Goal: Task Accomplishment & Management: Manage account settings

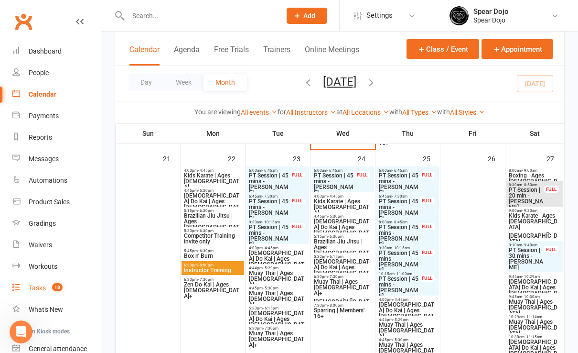
click at [40, 288] on div "Tasks" at bounding box center [37, 288] width 17 height 8
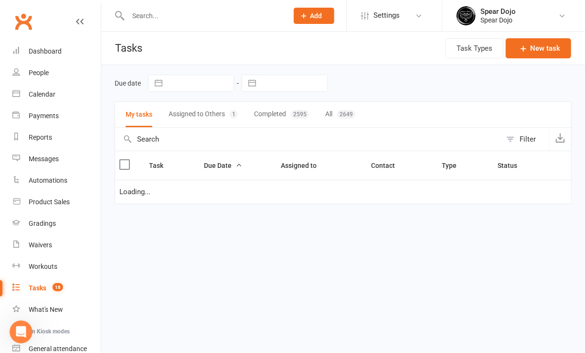
select select "started"
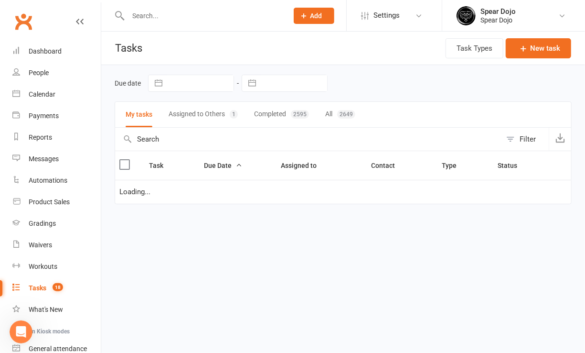
select select "started"
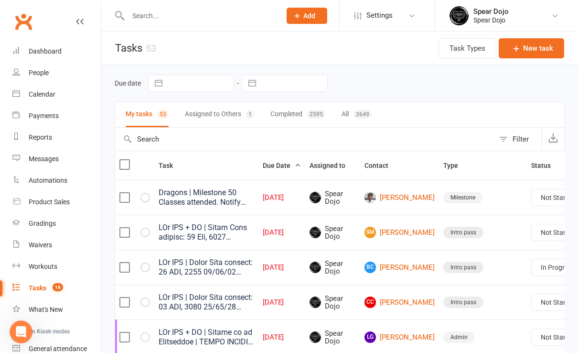
scroll to position [0, 28]
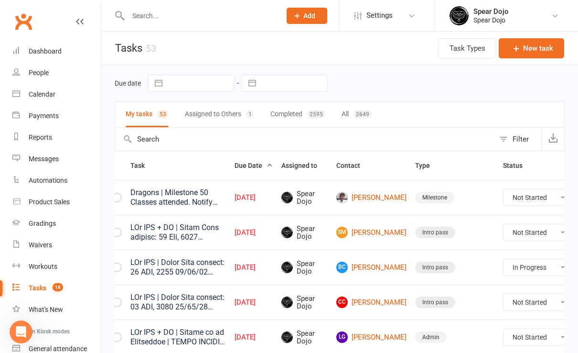
click at [577, 198] on icon at bounding box center [589, 197] width 10 height 10
click at [520, 237] on link "Edit" at bounding box center [505, 234] width 95 height 19
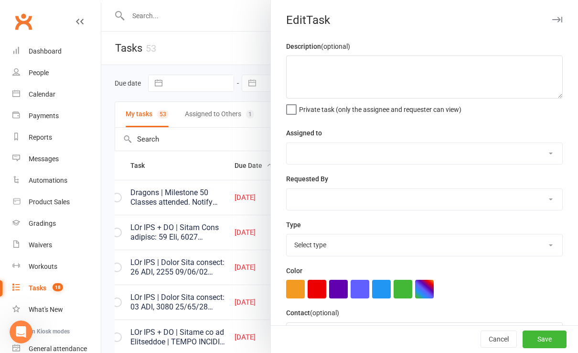
scroll to position [0, 21]
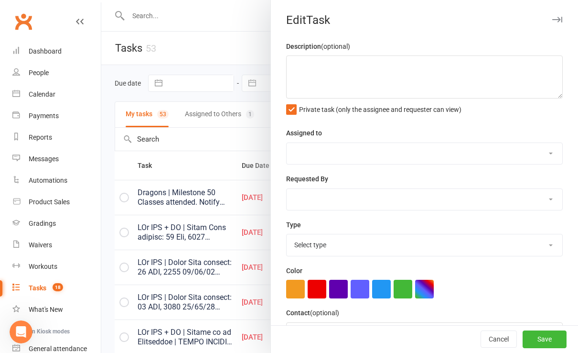
type textarea "Dragons | Milestone 50 Classes attended. Notify Instructor Green Star to be awa…"
select select "43986"
type input "[DATE]"
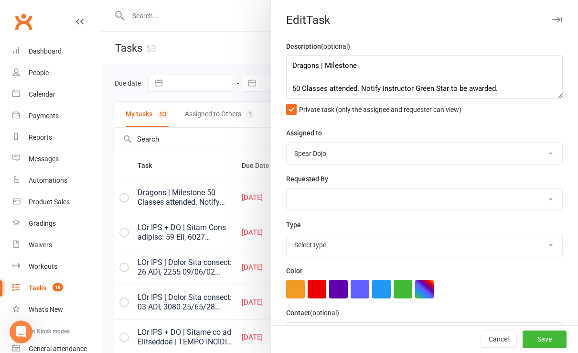
type input "4:00pm"
select select "20405"
click at [202, 162] on div at bounding box center [339, 176] width 477 height 353
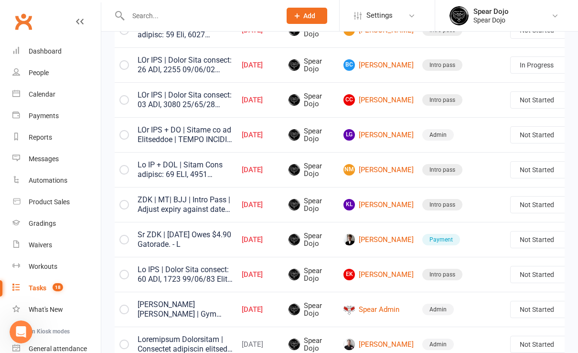
scroll to position [255, 0]
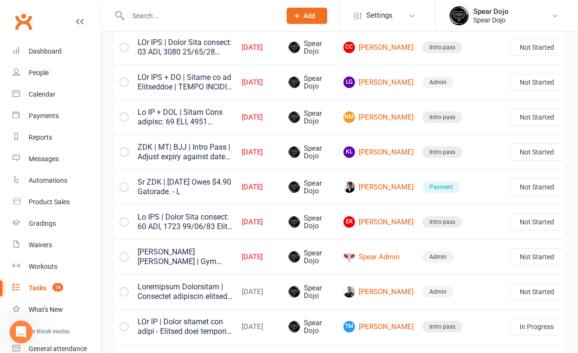
click at [513, 223] on link "Edit" at bounding box center [512, 222] width 95 height 19
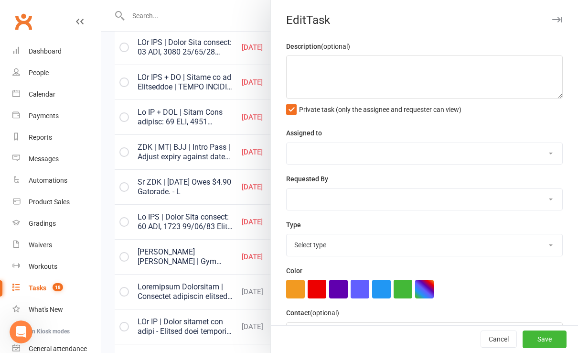
type textarea "Sr ZDK | [DATE] Owes $4.90 Gatorade. - L"
select select "43986"
type input "[DATE]"
type input "6:30pm"
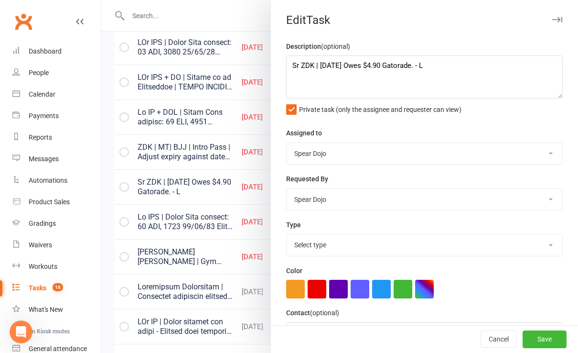
select select "19884"
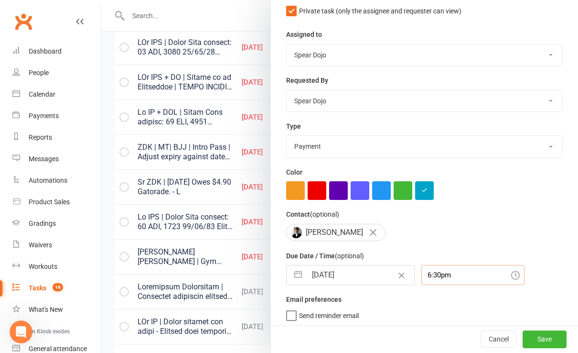
click at [438, 275] on input "6:30pm" at bounding box center [472, 275] width 103 height 20
drag, startPoint x: 417, startPoint y: 321, endPoint x: 447, endPoint y: 328, distance: 30.0
click at [422, 321] on div "6:45pm" at bounding box center [473, 323] width 102 height 15
type input "6:45pm"
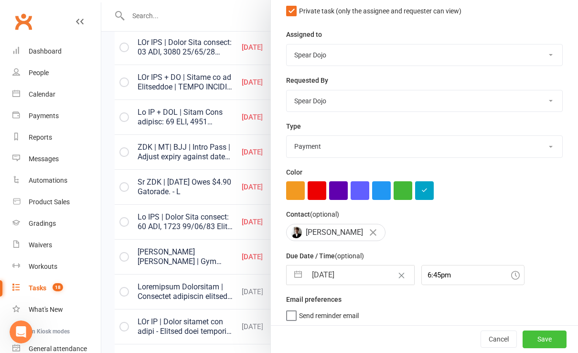
click at [523, 340] on button "Save" at bounding box center [545, 339] width 44 height 17
select select "started"
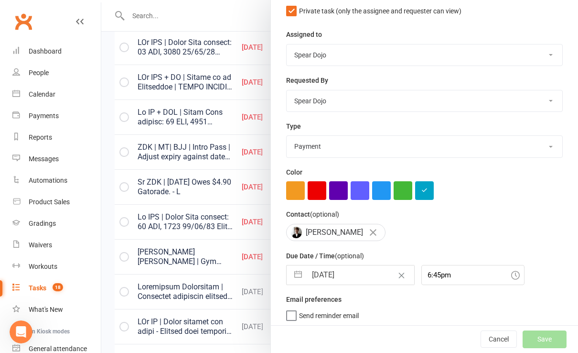
select select "started"
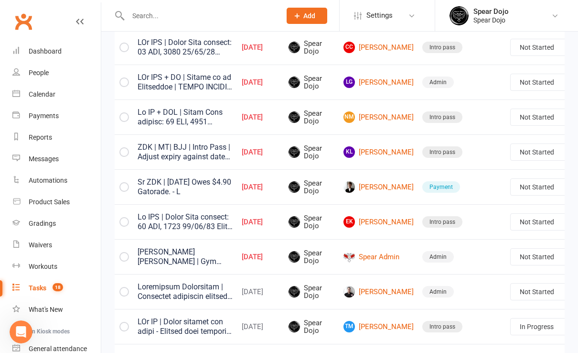
select select "started"
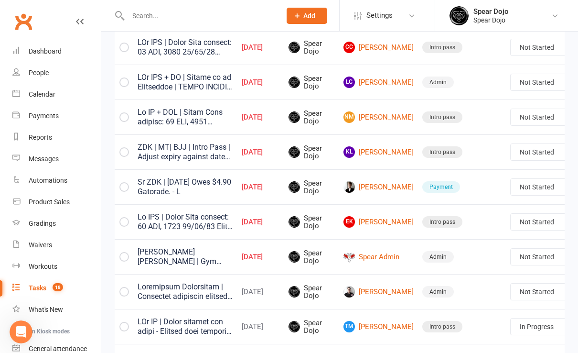
select select "started"
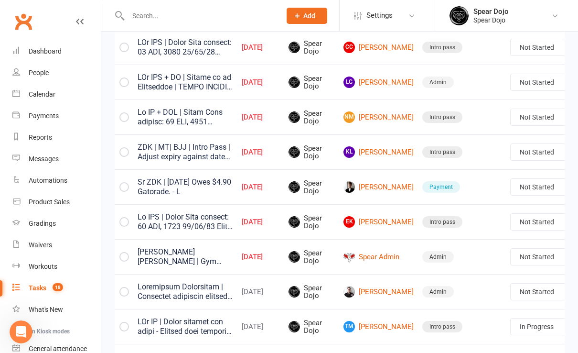
select select "started"
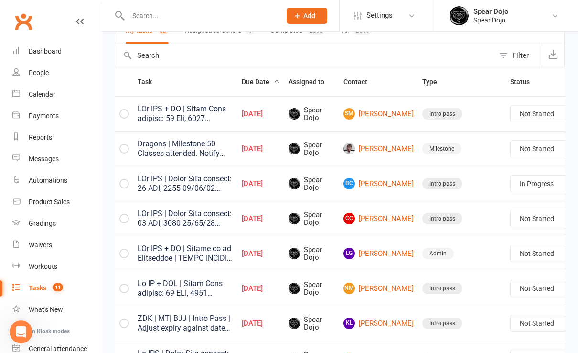
scroll to position [64, 0]
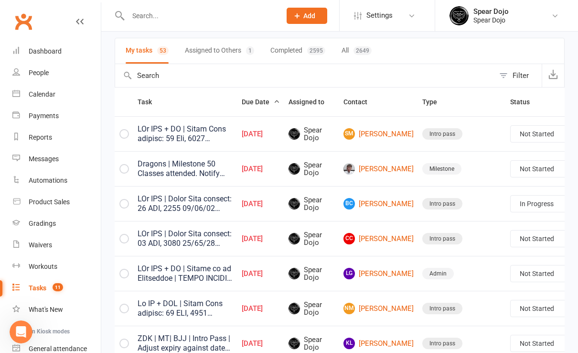
click at [503, 172] on link "Edit" at bounding box center [512, 170] width 95 height 19
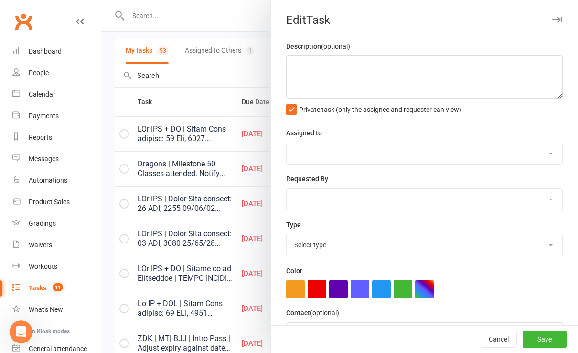
type textarea "PJr ZDK + MT | Intro Pass expires: 23 Sep, 2025 16/09/25 Attended both ZDK and …"
select select "43986"
type input "[DATE]"
type input "4:00pm"
select select "21686"
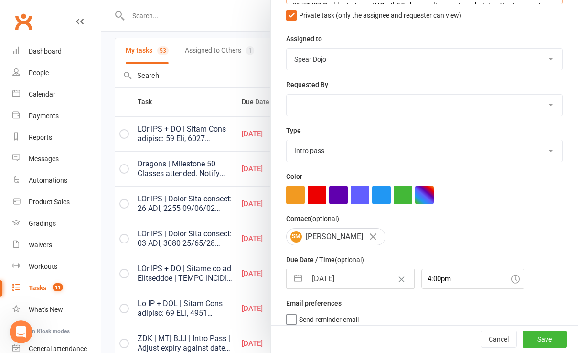
scroll to position [98, 0]
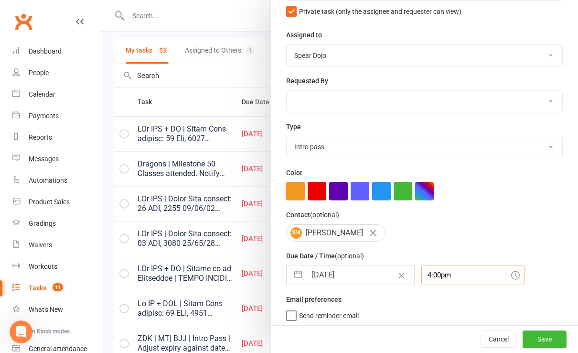
drag, startPoint x: 455, startPoint y: 271, endPoint x: 456, endPoint y: 276, distance: 4.9
click at [455, 271] on input "4:00pm" at bounding box center [472, 275] width 103 height 20
drag, startPoint x: 420, startPoint y: 288, endPoint x: 461, endPoint y: 303, distance: 43.8
click at [422, 288] on div "4:45pm" at bounding box center [473, 290] width 102 height 15
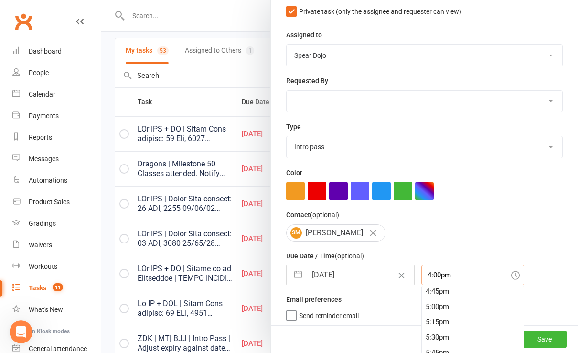
type input "4:45pm"
click at [535, 338] on button "Save" at bounding box center [545, 339] width 44 height 17
select select "started"
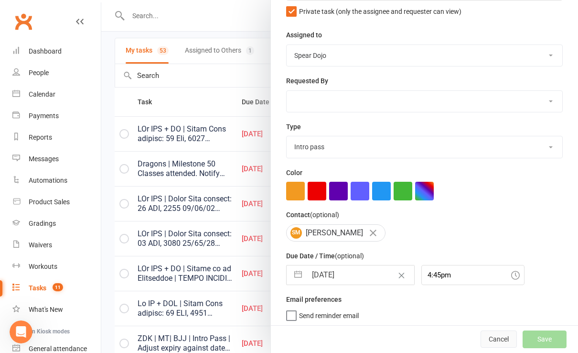
select select "started"
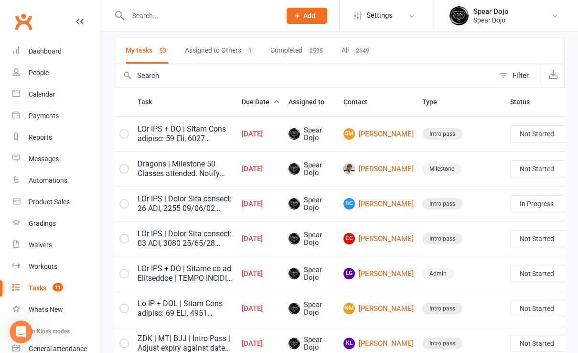
select select "started"
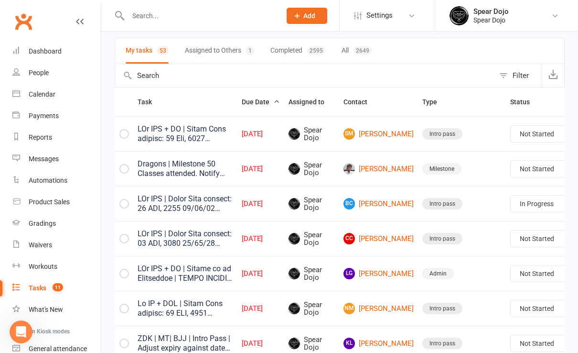
select select "started"
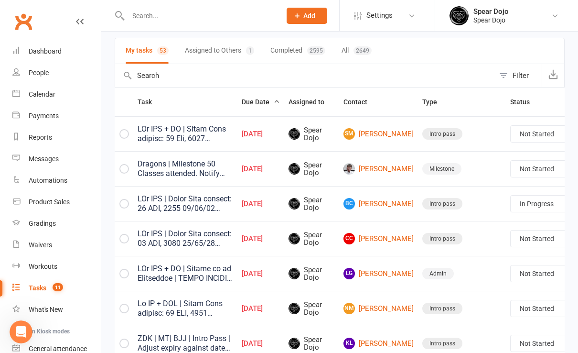
select select "started"
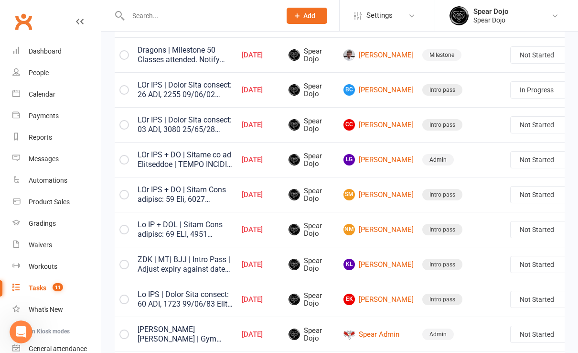
scroll to position [127, 0]
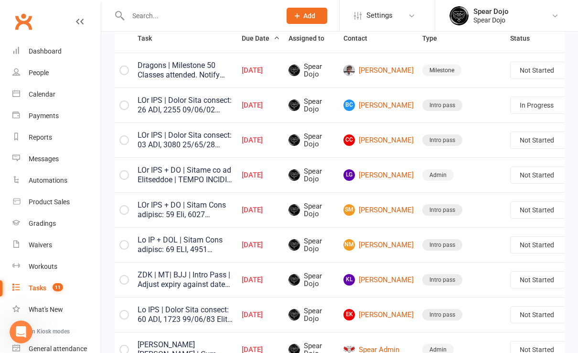
click at [493, 209] on link "Edit" at bounding box center [512, 211] width 95 height 19
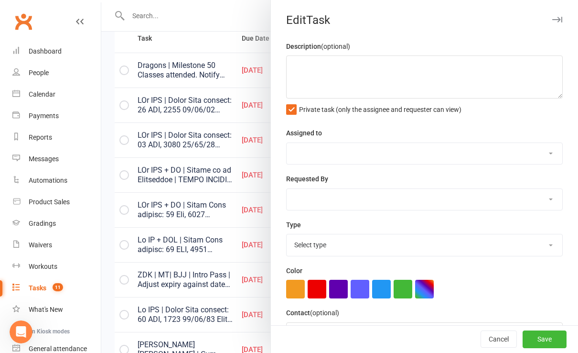
type textarea "LOr IPS + DO | Sitame co ad Elitseddoe | TEMPO INCIDI 86/60/61 Utlabor e "Dolor…"
select select "43986"
type input "[DATE]"
type input "4:45pm"
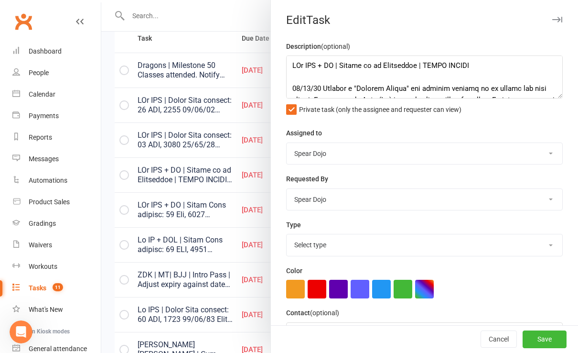
select select "19839"
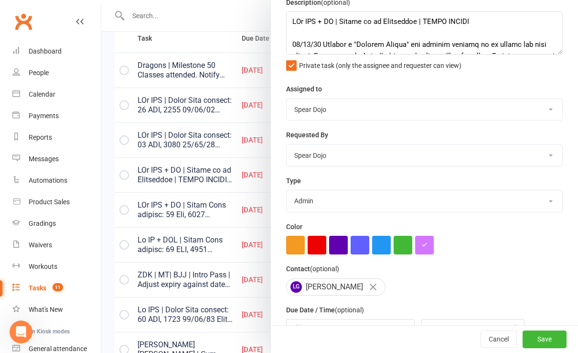
scroll to position [98, 0]
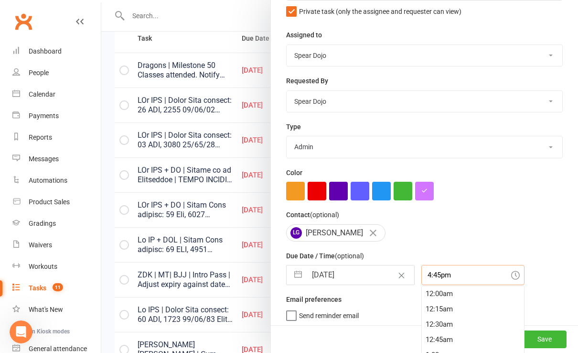
click at [421, 273] on input "4:45pm" at bounding box center [472, 275] width 103 height 20
type input "4:40pm"
click at [528, 340] on button "Save" at bounding box center [545, 339] width 44 height 17
select select "started"
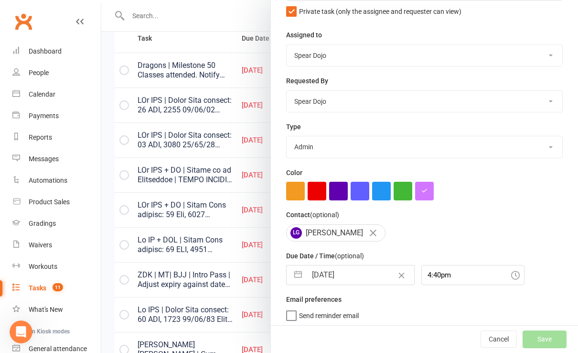
select select "started"
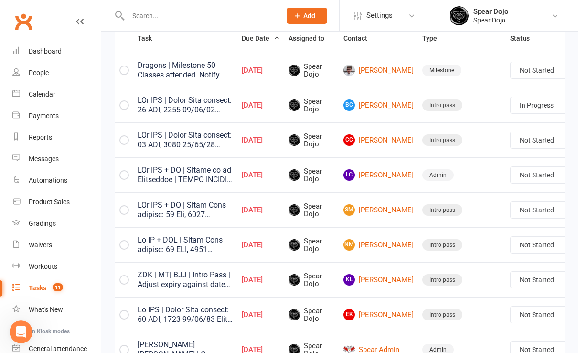
select select "started"
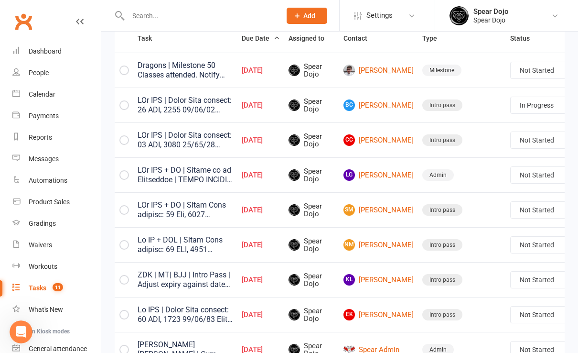
select select "started"
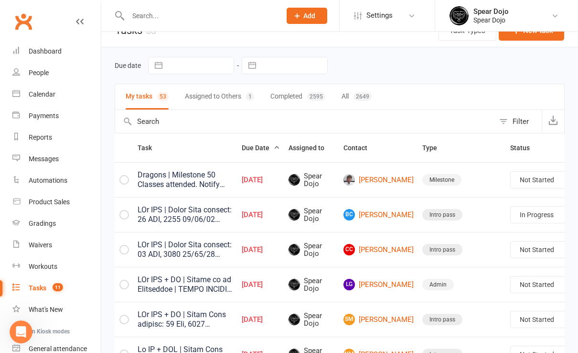
scroll to position [0, 0]
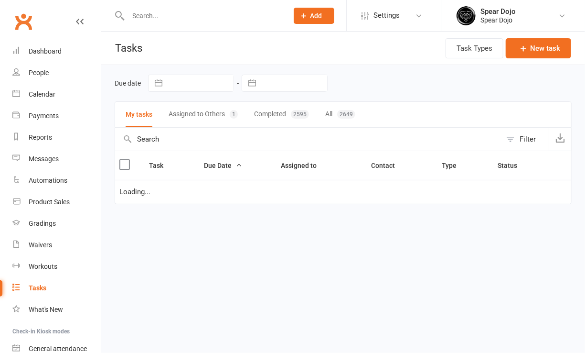
select select "started"
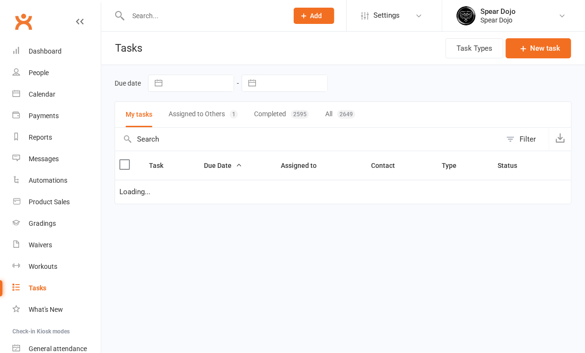
select select "started"
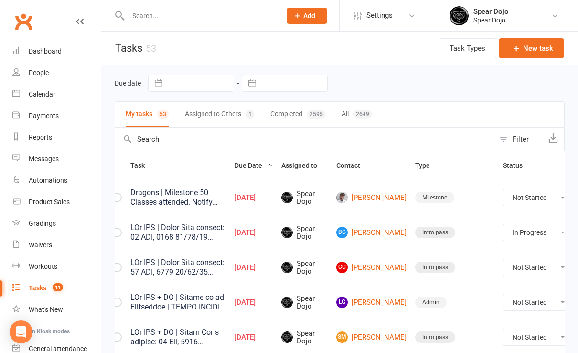
scroll to position [0, 24]
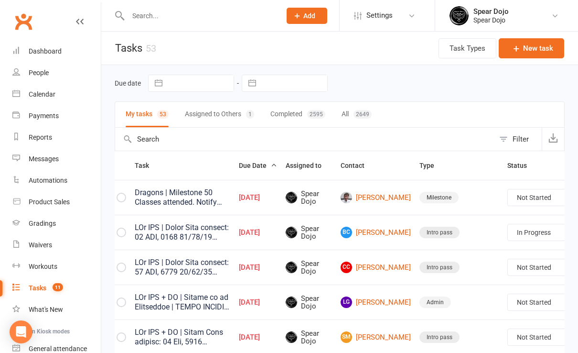
click at [533, 267] on link "Edit" at bounding box center [509, 268] width 95 height 19
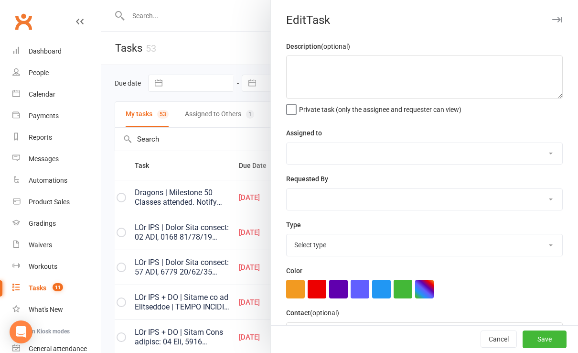
scroll to position [0, 21]
type textarea "PJr ZDK | Intro Pass expires: [DATE] [DATE] Called to follow up. [PERSON_NAME] …"
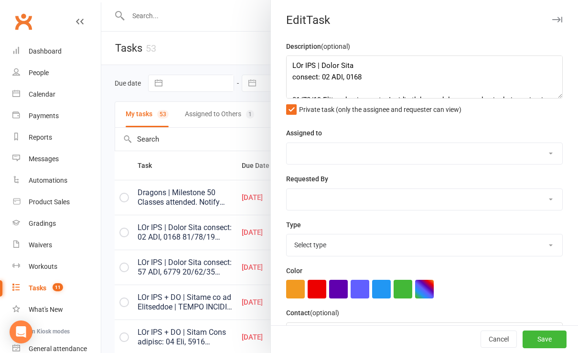
select select "43986"
type input "[DATE]"
type input "4:43pm"
select select "21686"
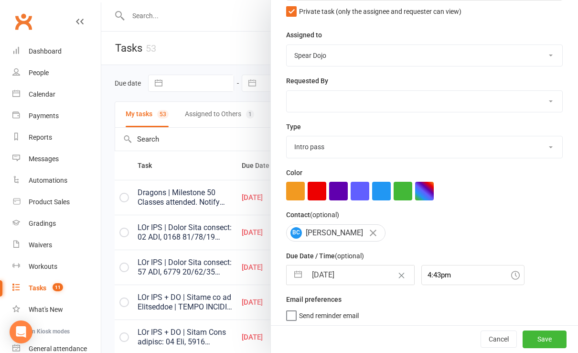
click at [230, 294] on div at bounding box center [339, 176] width 477 height 353
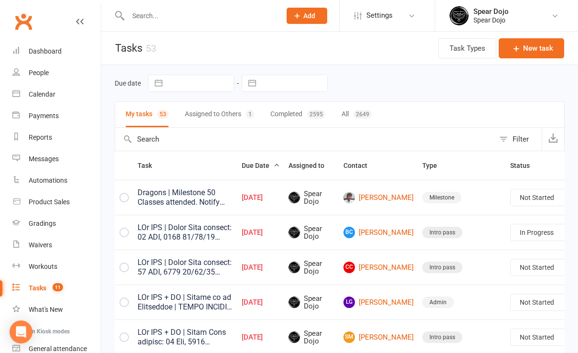
drag, startPoint x: 179, startPoint y: 314, endPoint x: 194, endPoint y: 311, distance: 15.9
click at [181, 313] on td at bounding box center [185, 301] width 104 height 35
click at [499, 301] on link "Edit" at bounding box center [512, 303] width 95 height 19
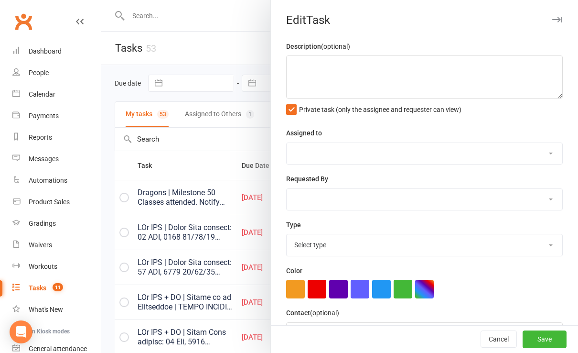
type textarea "LOr IPS | Dolor Sita consect: 84 ADI, 3815 87/54/42 Elitse do eiusmo te. Incidi…"
select select "43986"
type input "[DATE]"
type input "4:43pm"
select select "21686"
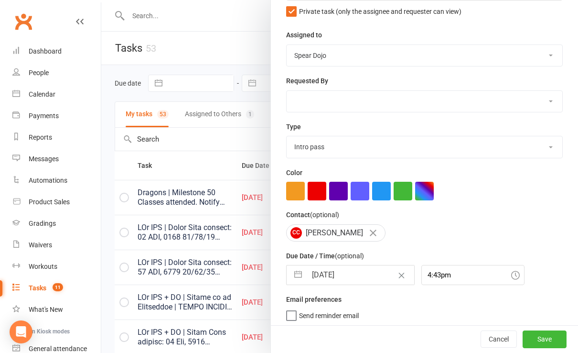
click at [213, 283] on div at bounding box center [339, 176] width 477 height 353
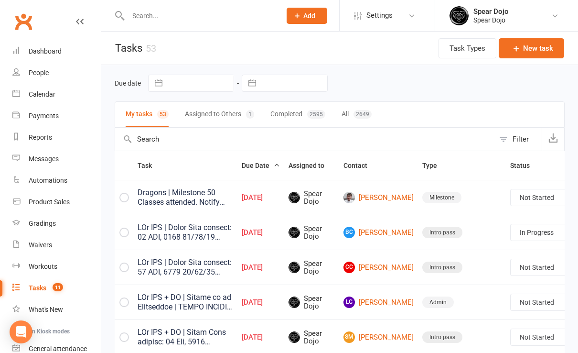
click at [526, 267] on link "Edit" at bounding box center [512, 268] width 95 height 19
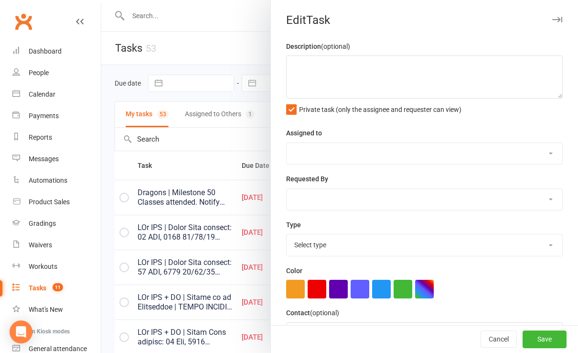
type textarea "PJr ZDK | Intro Pass expires: [DATE] [DATE] Called to follow up. [PERSON_NAME] …"
select select "43986"
type input "[DATE]"
type input "4:43pm"
select select "21686"
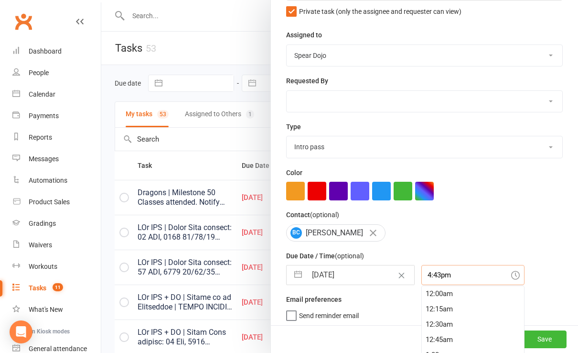
click at [421, 274] on input "4:43pm" at bounding box center [472, 275] width 103 height 20
click at [422, 320] on div "4:45pm" at bounding box center [473, 323] width 102 height 15
type input "4:45pm"
click at [523, 336] on button "Save" at bounding box center [545, 339] width 44 height 17
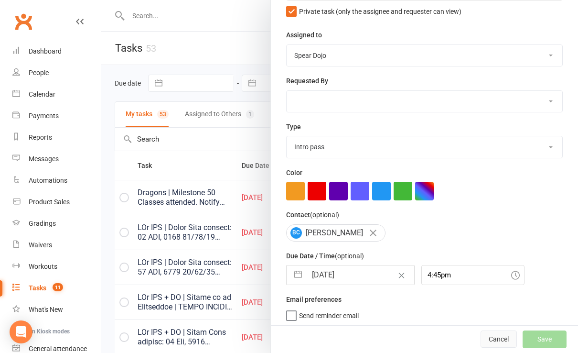
select select "started"
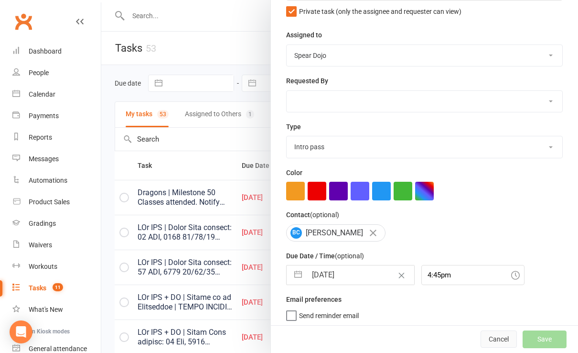
select select "started"
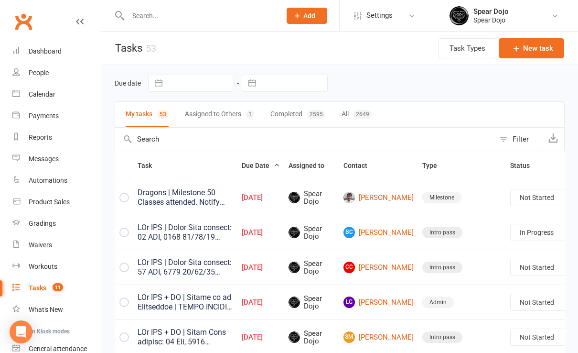
select select "started"
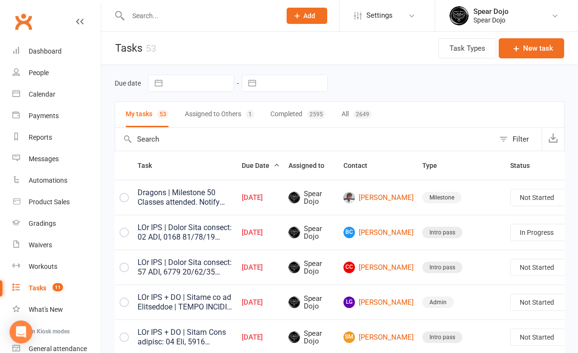
select select "started"
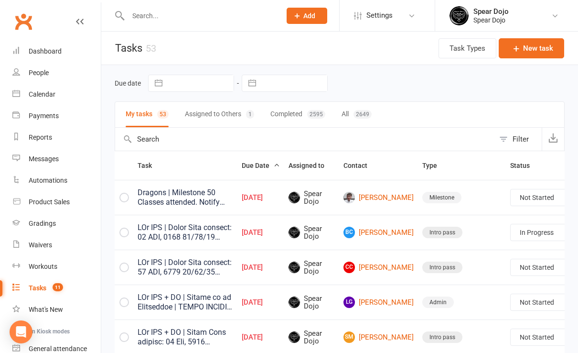
select select "started"
click at [513, 301] on link "Edit" at bounding box center [512, 303] width 95 height 19
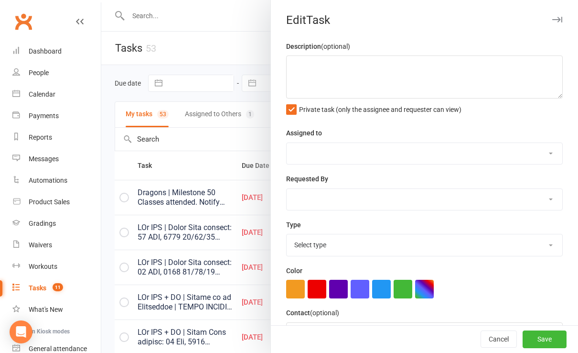
type textarea "PJr ZDK | Intro Pass expires: [DATE] [DATE] Called to follow up. [PERSON_NAME] …"
select select "43986"
type input "[DATE]"
type input "4:45pm"
select select "21686"
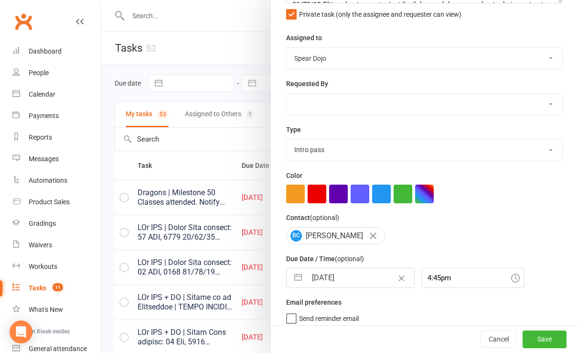
scroll to position [98, 0]
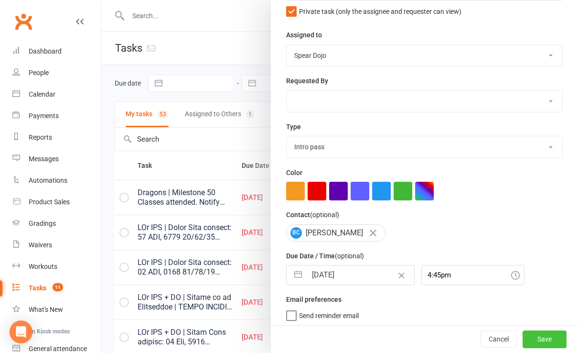
drag, startPoint x: 529, startPoint y: 342, endPoint x: 529, endPoint y: 337, distance: 5.3
click at [529, 341] on button "Save" at bounding box center [545, 339] width 44 height 17
select select "started"
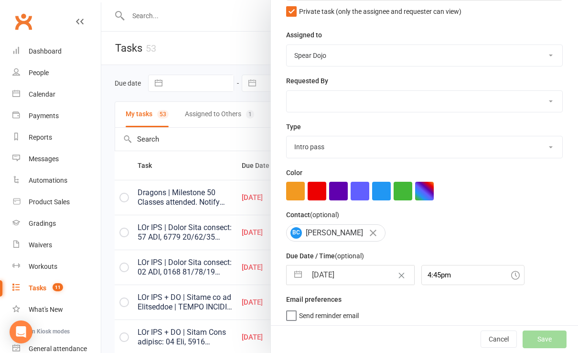
select select "started"
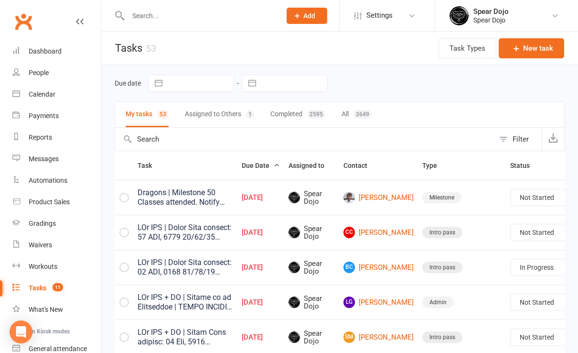
select select "started"
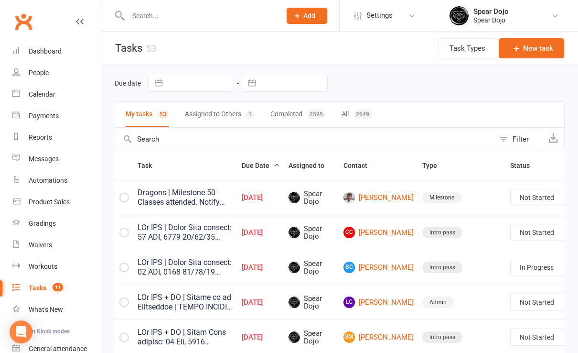
select select "started"
click at [518, 270] on link "Edit" at bounding box center [512, 268] width 95 height 19
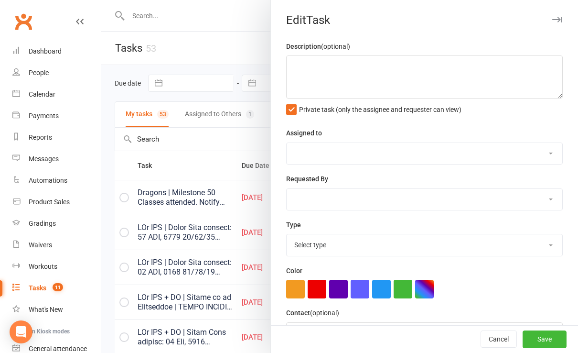
type textarea "LOr IPS | Dolor Sita consect: 84 ADI, 3815 87/54/42 Elitse do eiusmo te. Incidi…"
select select "43986"
type input "[DATE]"
type input "4:43pm"
select select "21686"
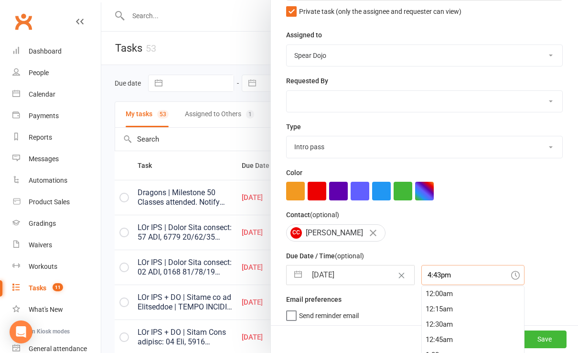
click at [421, 273] on input "4:43pm" at bounding box center [472, 275] width 103 height 20
drag, startPoint x: 423, startPoint y: 319, endPoint x: 481, endPoint y: 322, distance: 58.3
click at [433, 320] on div "4:45pm" at bounding box center [473, 323] width 102 height 15
type input "4:45pm"
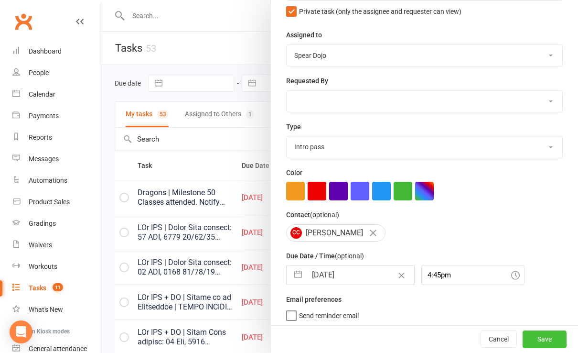
click at [526, 337] on button "Save" at bounding box center [545, 339] width 44 height 17
select select "started"
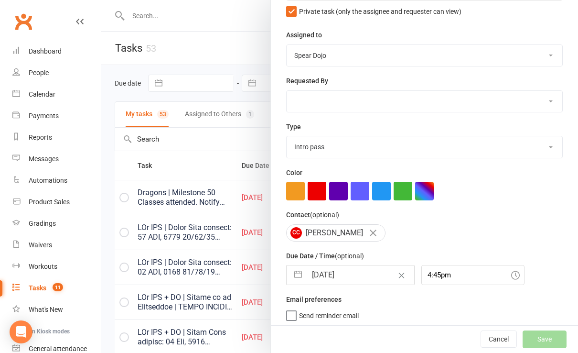
select select "started"
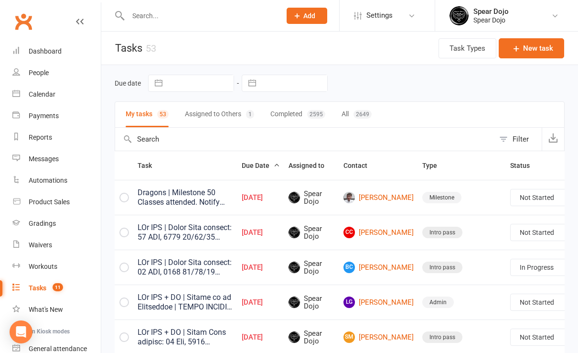
select select "started"
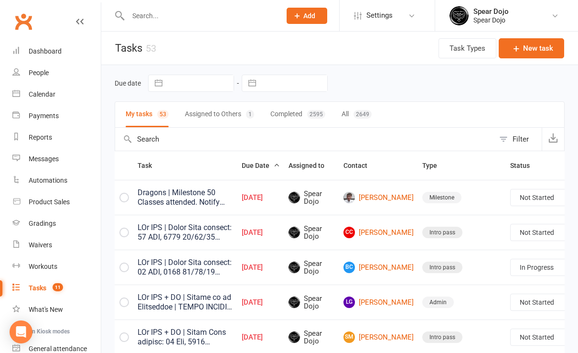
select select "started"
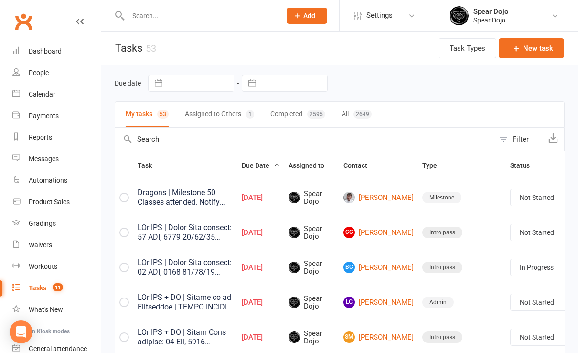
select select "started"
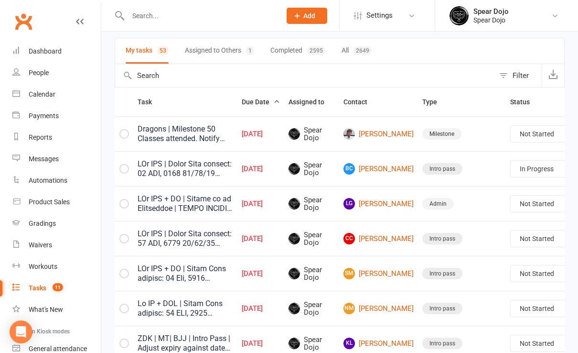
click at [498, 239] on link "Edit" at bounding box center [512, 240] width 95 height 19
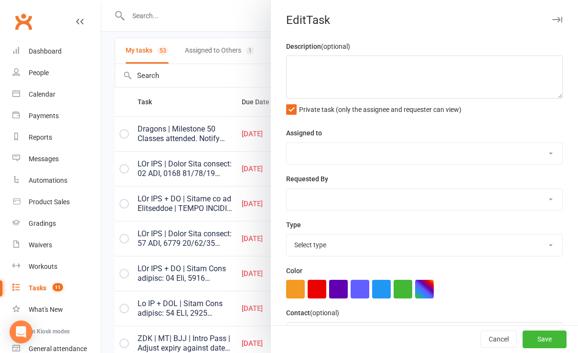
type textarea "LOr IPS + DO | Sitame co ad Elitseddoe | TEMPO INCIDI 86/60/61 Utlabor e "Dolor…"
select select "43986"
type input "[DATE]"
type input "4:45pm"
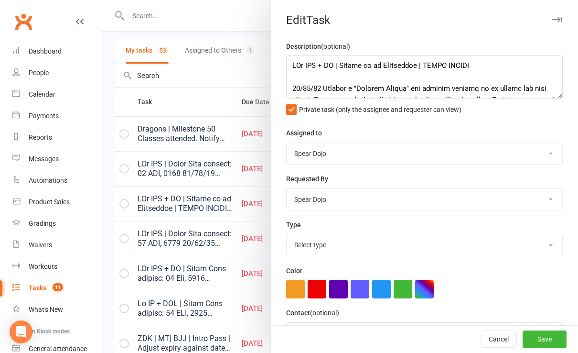
select select "19839"
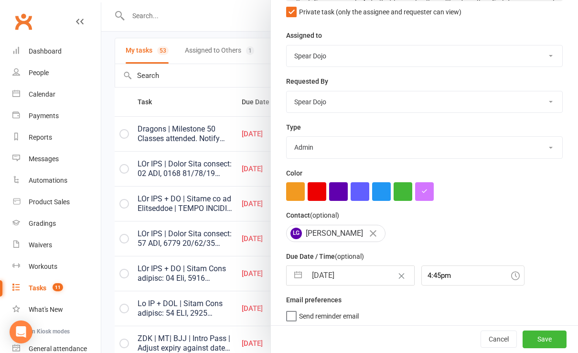
scroll to position [98, 0]
click at [427, 273] on input "4:45pm" at bounding box center [472, 275] width 103 height 20
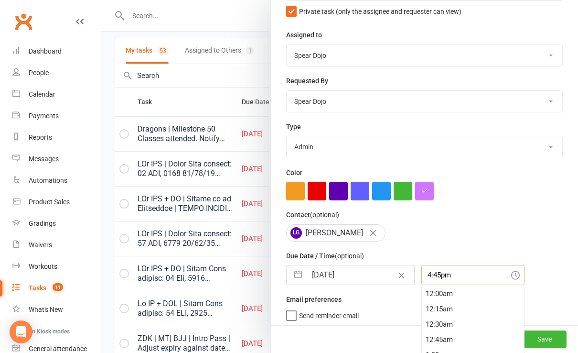
scroll to position [1009, 0]
drag, startPoint x: 420, startPoint y: 290, endPoint x: 441, endPoint y: 292, distance: 21.1
click at [422, 290] on div "4:30pm" at bounding box center [473, 293] width 102 height 15
type input "4:30pm"
click at [533, 340] on button "Save" at bounding box center [545, 339] width 44 height 17
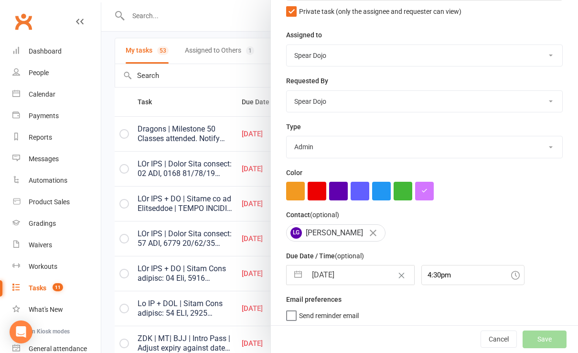
select select "started"
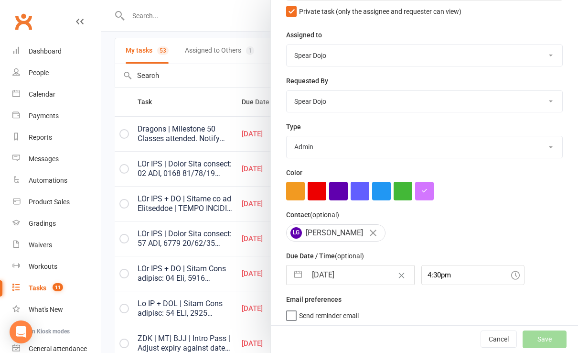
select select "started"
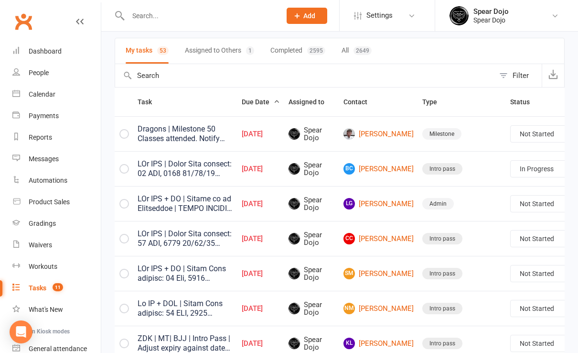
select select "started"
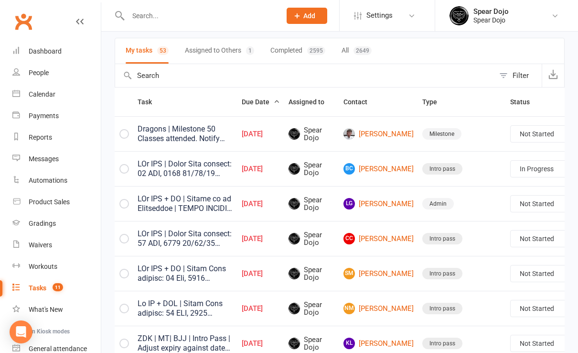
select select "started"
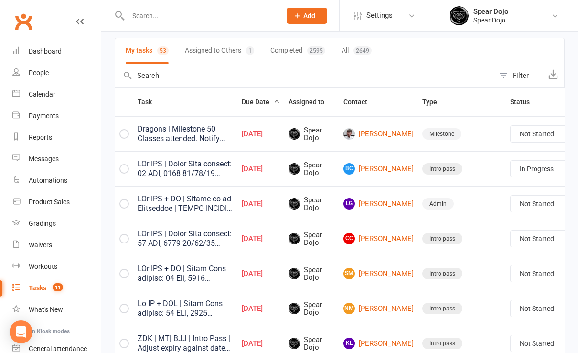
select select "started"
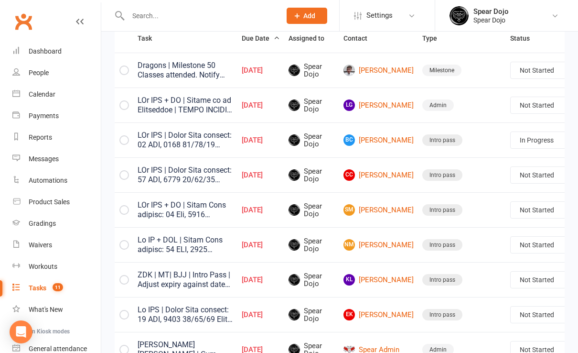
scroll to position [191, 0]
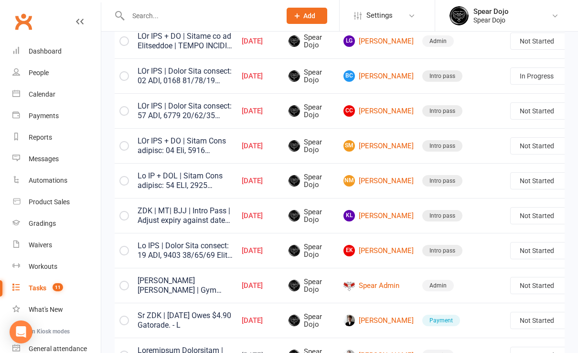
click at [503, 253] on link "Edit" at bounding box center [512, 251] width 95 height 19
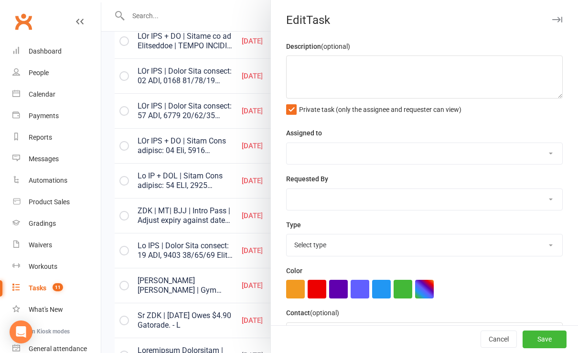
type textarea "ZDK | MT| BJJ | Intro Pass | Adjust expiry against date of first class expires:…"
select select "43986"
type input "[DATE]"
type input "6:15pm"
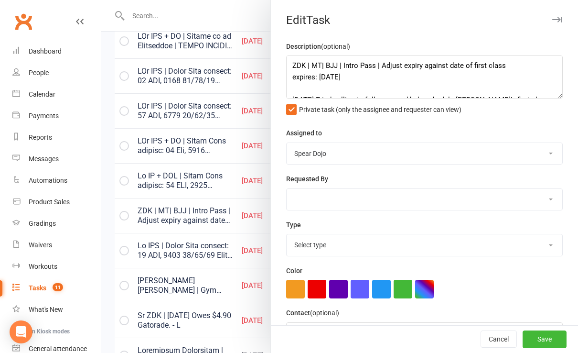
select select "21686"
click at [286, 63] on textarea "ZDK | MT| BJJ | Intro Pass | Adjust expiry against date of first class expires:…" at bounding box center [424, 76] width 277 height 43
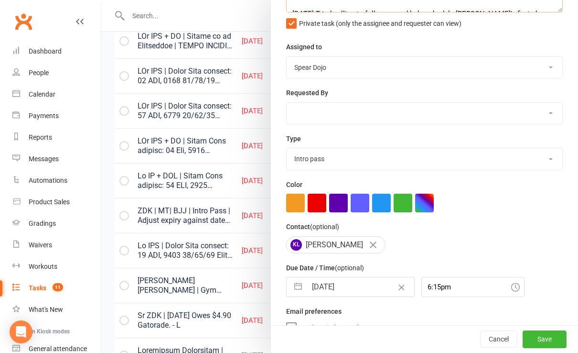
scroll to position [98, 0]
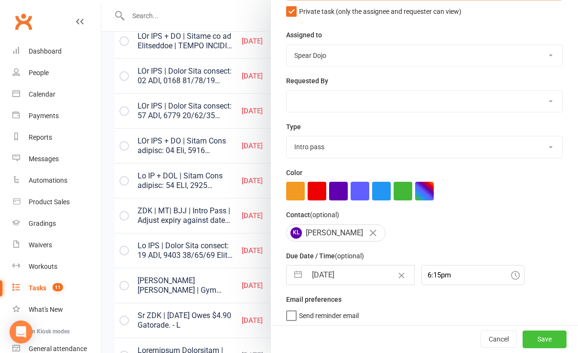
type textarea "Sr ZDK | MT| BJJ | Intro Pass | Adjust expiry against date of first class expir…"
click at [523, 337] on button "Save" at bounding box center [545, 339] width 44 height 17
select select "started"
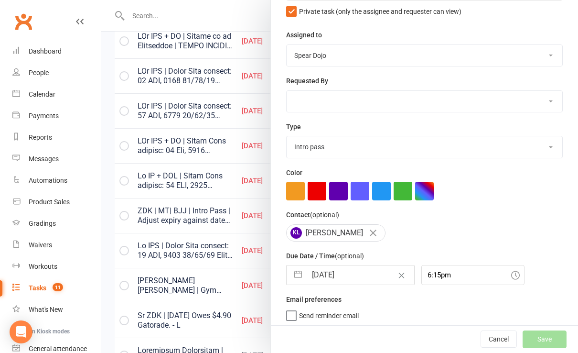
select select "started"
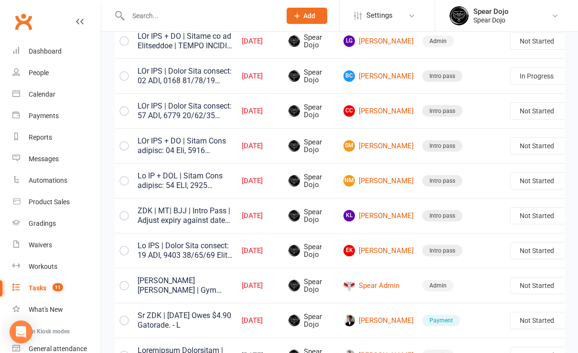
select select "started"
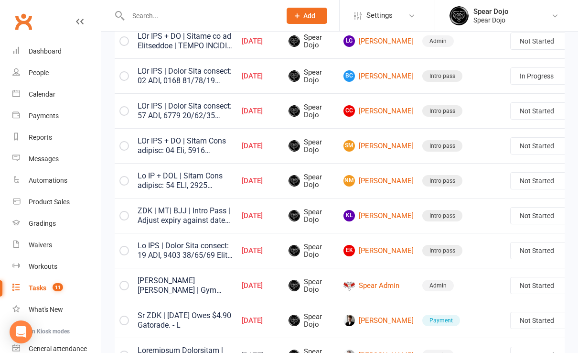
select select "started"
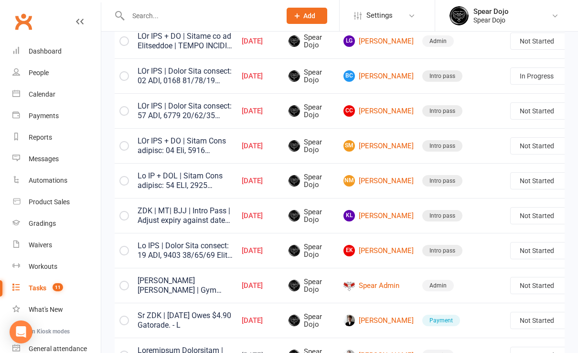
select select "started"
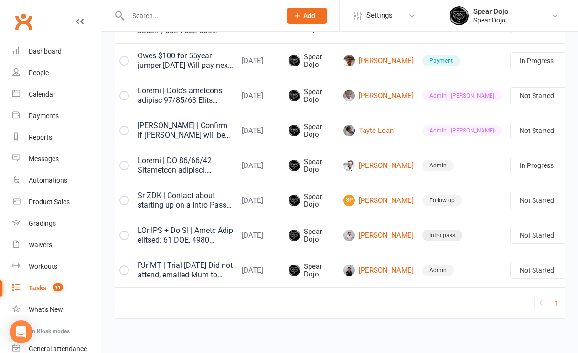
scroll to position [573, 0]
